Goal: Task Accomplishment & Management: Complete application form

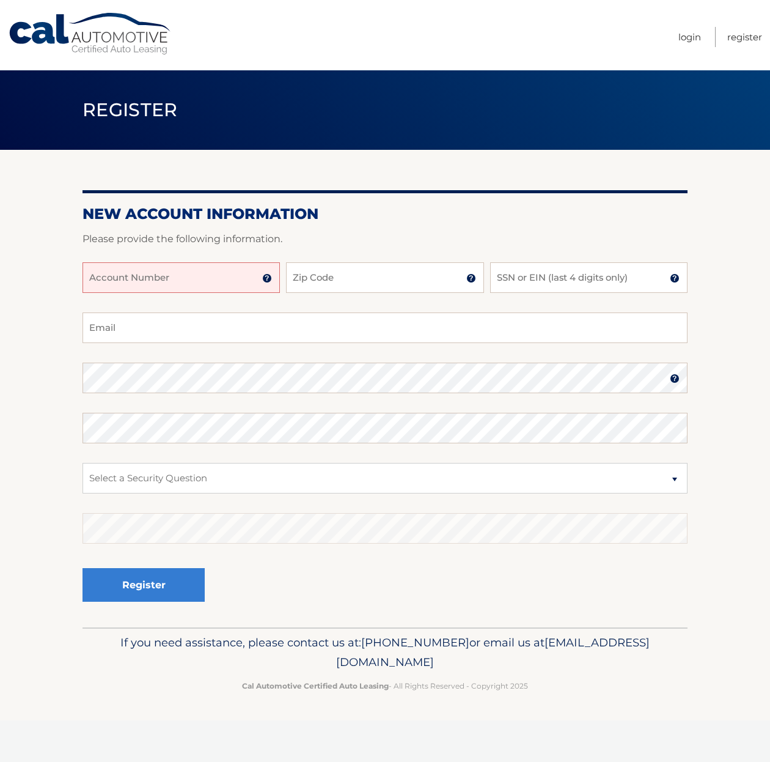
click at [195, 276] on input "Account Number" at bounding box center [181, 277] width 197 height 31
type input "40000008780"
click at [315, 280] on input "Zip Code" at bounding box center [384, 277] width 197 height 31
type input "33991"
type input "[PERSON_NAME][EMAIL_ADDRESS][DOMAIN_NAME]"
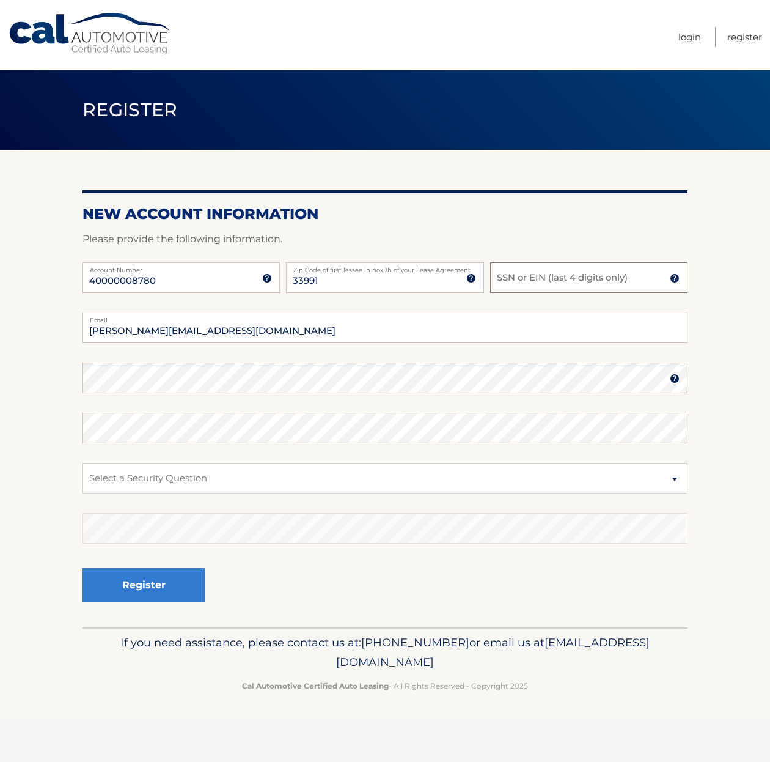
click at [618, 277] on input "SSN or EIN (last 4 digits only)" at bounding box center [588, 277] width 197 height 31
type input "6416"
click at [86, 375] on section "New Account Information Please provide the following information. 40000008780 A…" at bounding box center [385, 388] width 770 height 477
click at [676, 378] on img at bounding box center [675, 378] width 10 height 10
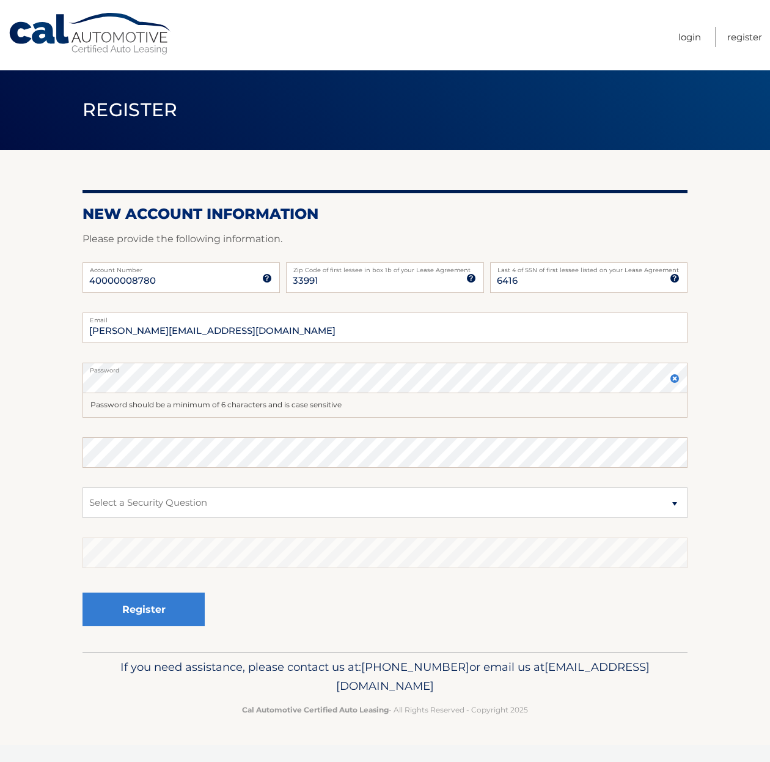
click at [422, 414] on div "Password should be a minimum of 6 characters and is case sensitive" at bounding box center [385, 405] width 605 height 24
click at [671, 501] on select "Select a Security Question What was the name of your elementary school? What is…" at bounding box center [385, 502] width 605 height 31
select select "4"
click at [83, 487] on select "Select a Security Question What was the name of your elementary school? What is…" at bounding box center [385, 502] width 605 height 31
click at [160, 607] on button "Register" at bounding box center [144, 609] width 122 height 34
